Goal: Navigation & Orientation: Find specific page/section

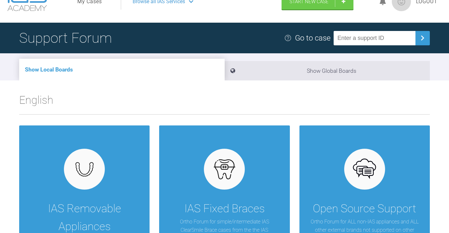
scroll to position [142, 0]
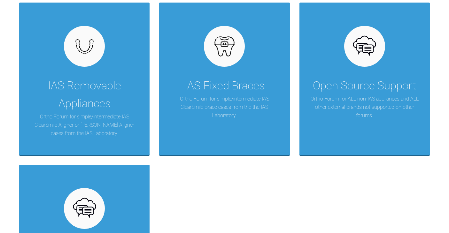
click at [437, 150] on div "English IAS Removable Appliances Ortho Forum for simple/intermediate IAS ClearS…" at bounding box center [224, 142] width 449 height 349
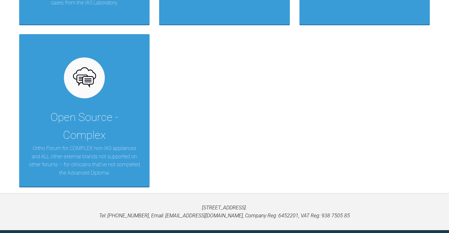
click at [441, 154] on div "English IAS Removable Appliances Ortho Forum for simple/intermediate IAS ClearS…" at bounding box center [224, 12] width 449 height 349
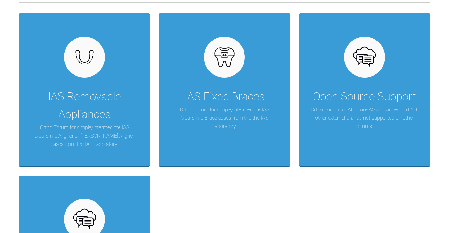
click at [436, 158] on div "English IAS Removable Appliances Ortho Forum for simple/intermediate IAS ClearS…" at bounding box center [224, 153] width 449 height 349
drag, startPoint x: 446, startPoint y: 156, endPoint x: 452, endPoint y: 151, distance: 8.0
click at [448, 151] on html "My Cases Logout Browse all IAS Services Start New Case Logout Support Forum Go …" at bounding box center [224, 128] width 449 height 520
click at [445, 149] on div "English IAS Removable Appliances Ortho Forum for simple/intermediate IAS ClearS…" at bounding box center [224, 153] width 449 height 349
click at [347, 8] on div "English IAS Removable Appliances Ortho Forum for simple/intermediate IAS ClearS…" at bounding box center [224, 153] width 449 height 349
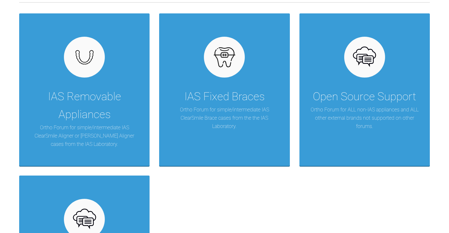
click at [447, 50] on div "English IAS Removable Appliances Ortho Forum for simple/intermediate IAS ClearS…" at bounding box center [224, 153] width 449 height 349
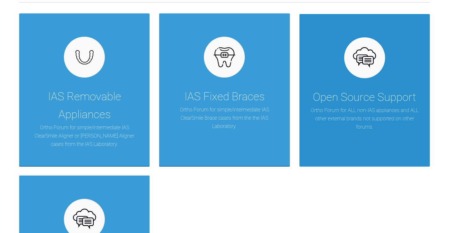
click at [355, 65] on img at bounding box center [364, 58] width 25 height 25
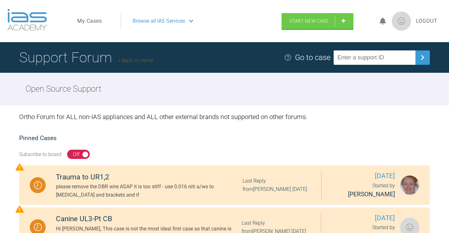
click at [33, 26] on img at bounding box center [27, 20] width 40 height 22
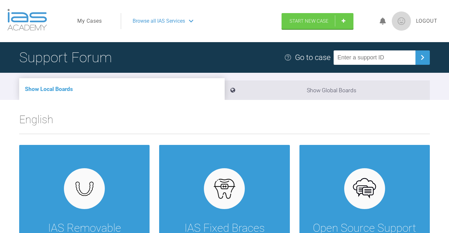
click at [318, 120] on h2 "English" at bounding box center [224, 122] width 410 height 23
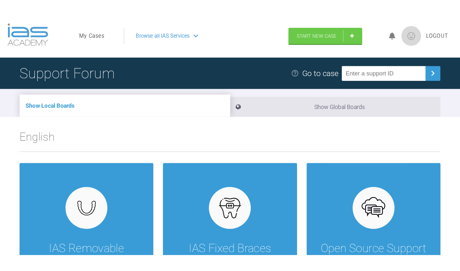
scroll to position [19, 0]
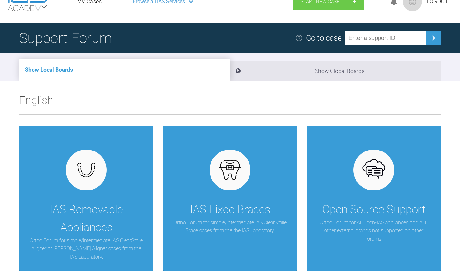
click at [448, 183] on div "English IAS Removable Appliances Ortho Forum for simple/intermediate IAS ClearS…" at bounding box center [230, 257] width 460 height 333
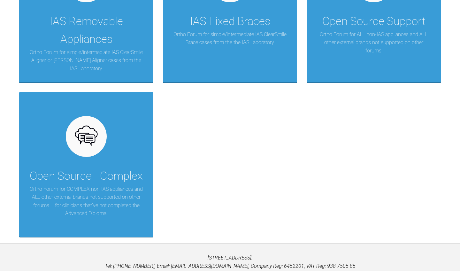
drag, startPoint x: 341, startPoint y: 170, endPoint x: 459, endPoint y: 173, distance: 118.2
click at [448, 172] on div "English IAS Removable Appliances Ortho Forum for simple/intermediate IAS ClearS…" at bounding box center [230, 69] width 460 height 333
